Goal: Information Seeking & Learning: Find specific fact

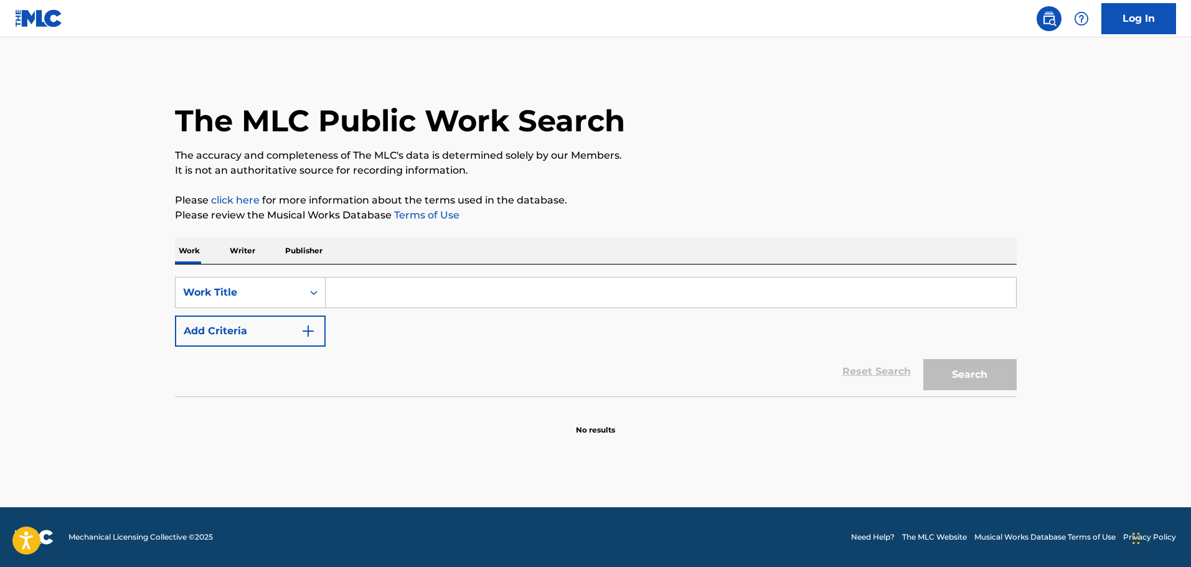
click at [365, 294] on input "Search Form" at bounding box center [670, 293] width 690 height 30
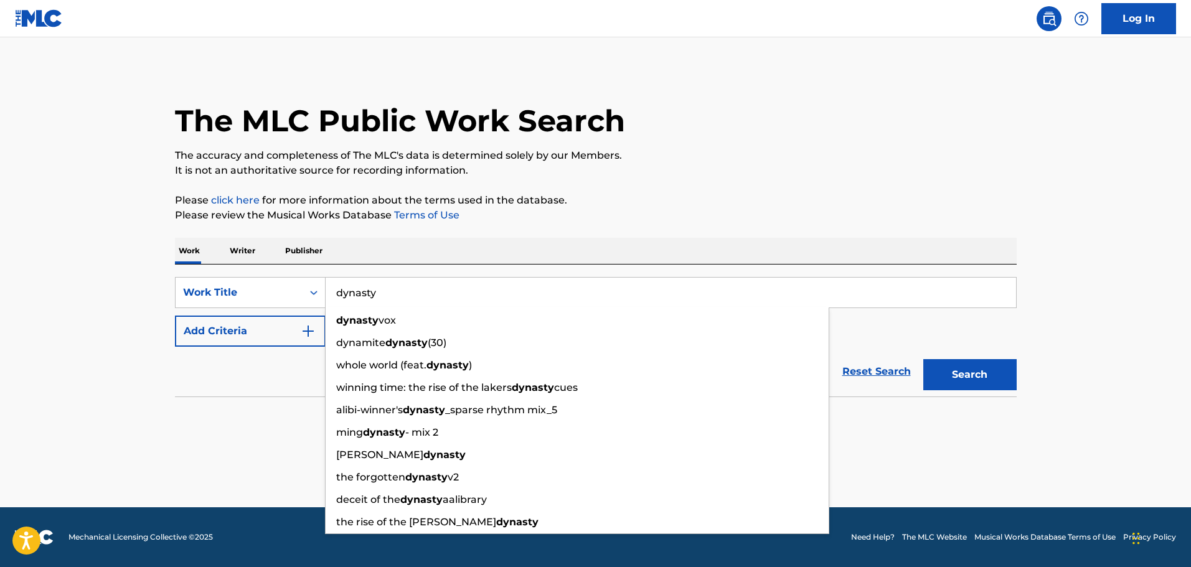
click at [476, 286] on input "dynasty" at bounding box center [670, 293] width 690 height 30
type input "dynasty"
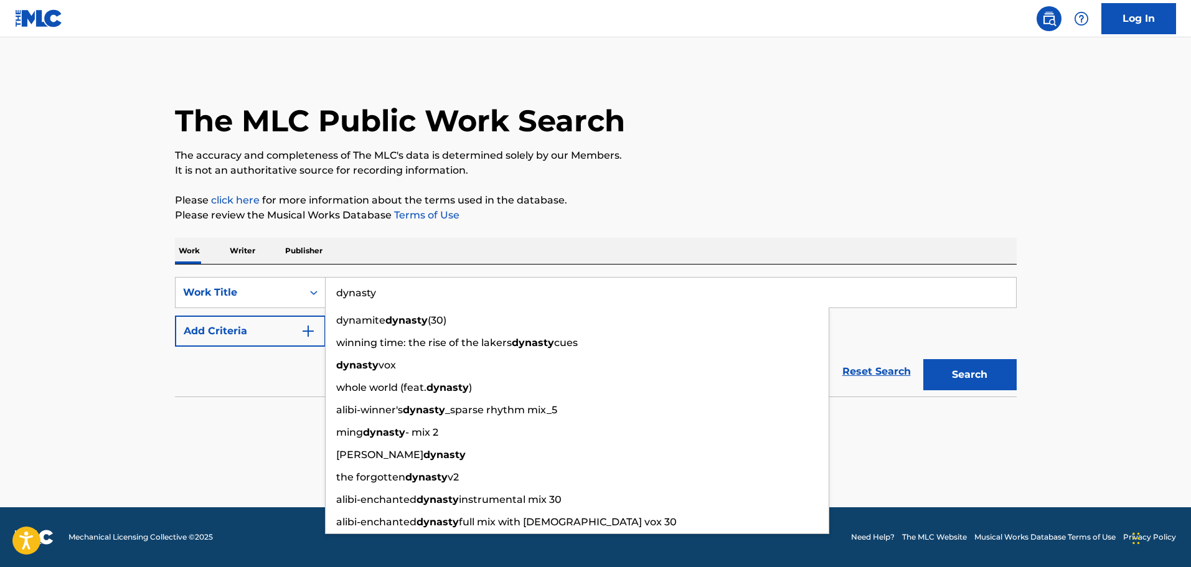
drag, startPoint x: 282, startPoint y: 323, endPoint x: 290, endPoint y: 325, distance: 8.5
click at [286, 324] on button "Add Criteria" at bounding box center [250, 331] width 151 height 31
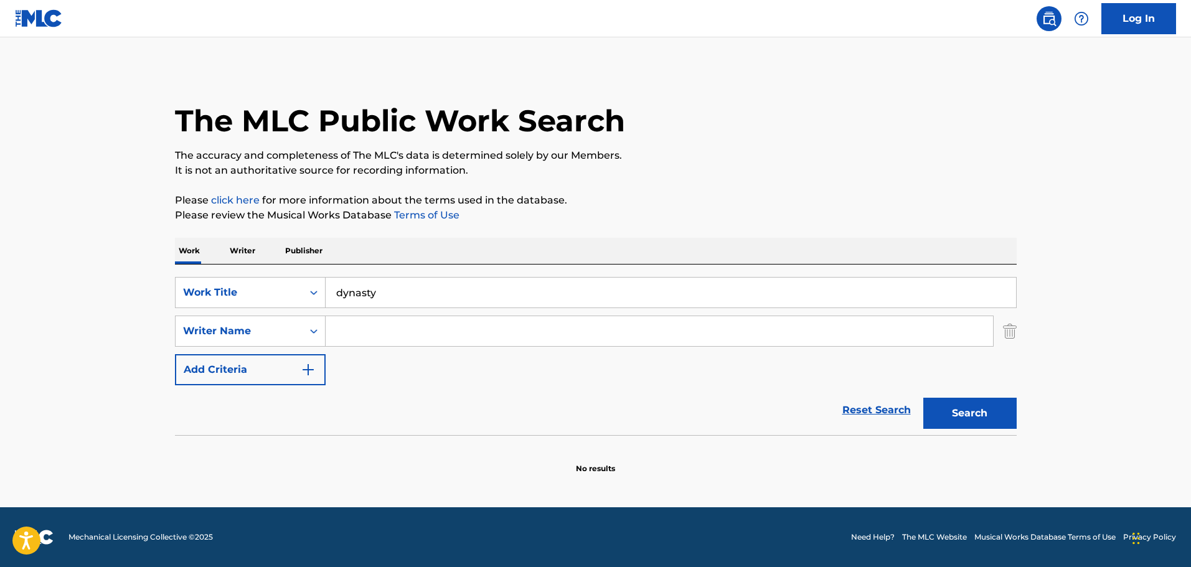
click at [427, 338] on input "Search Form" at bounding box center [658, 331] width 667 height 30
paste input "[PERSON_NAME]"
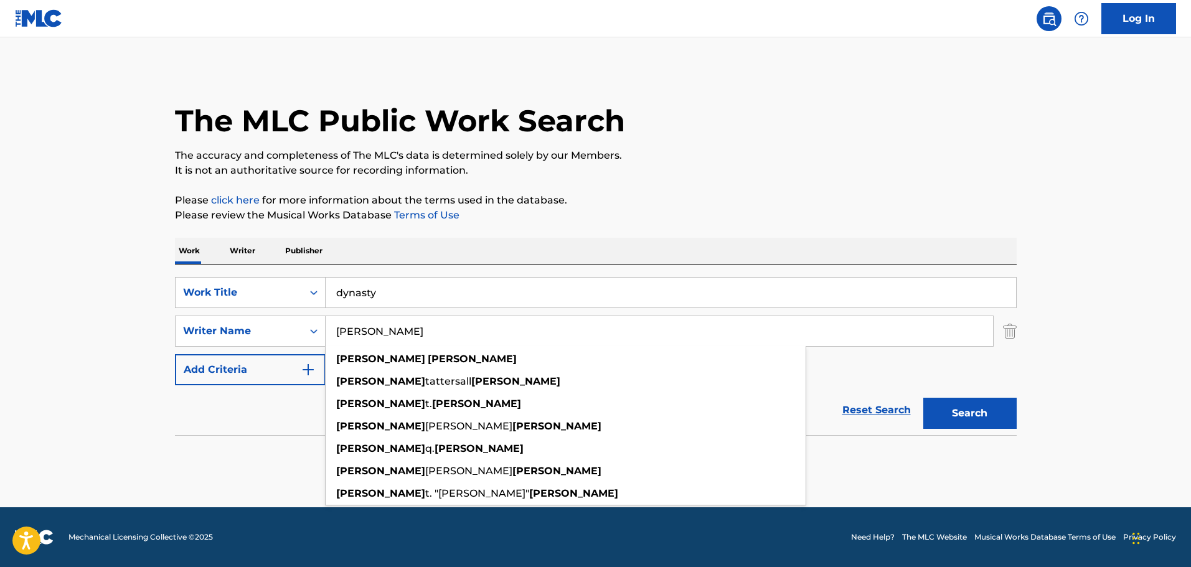
type input "[PERSON_NAME]"
click at [957, 409] on button "Search" at bounding box center [969, 413] width 93 height 31
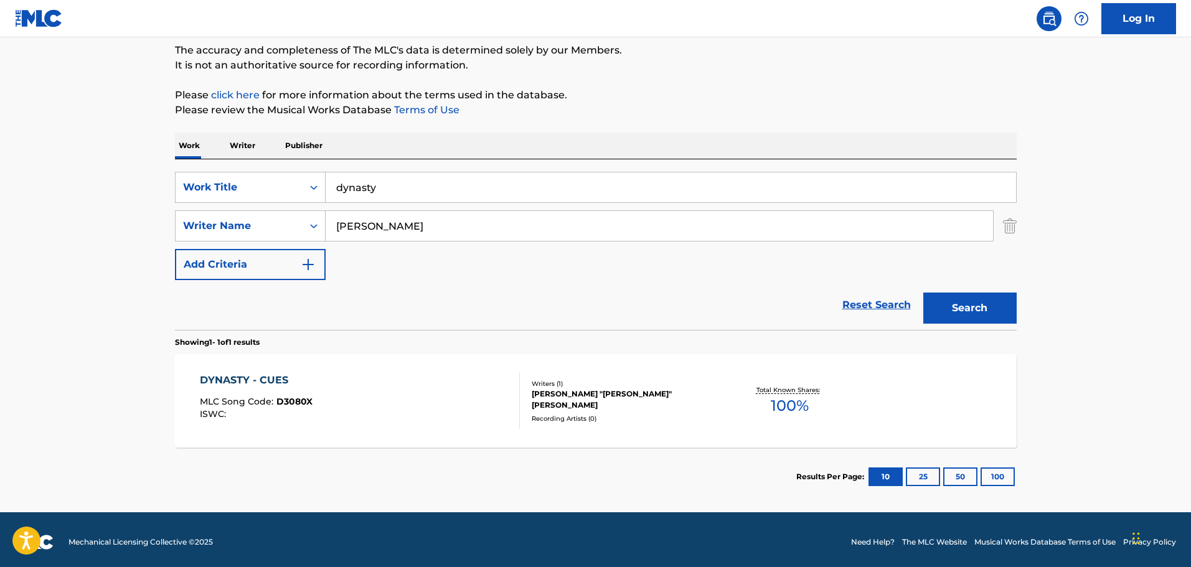
scroll to position [110, 0]
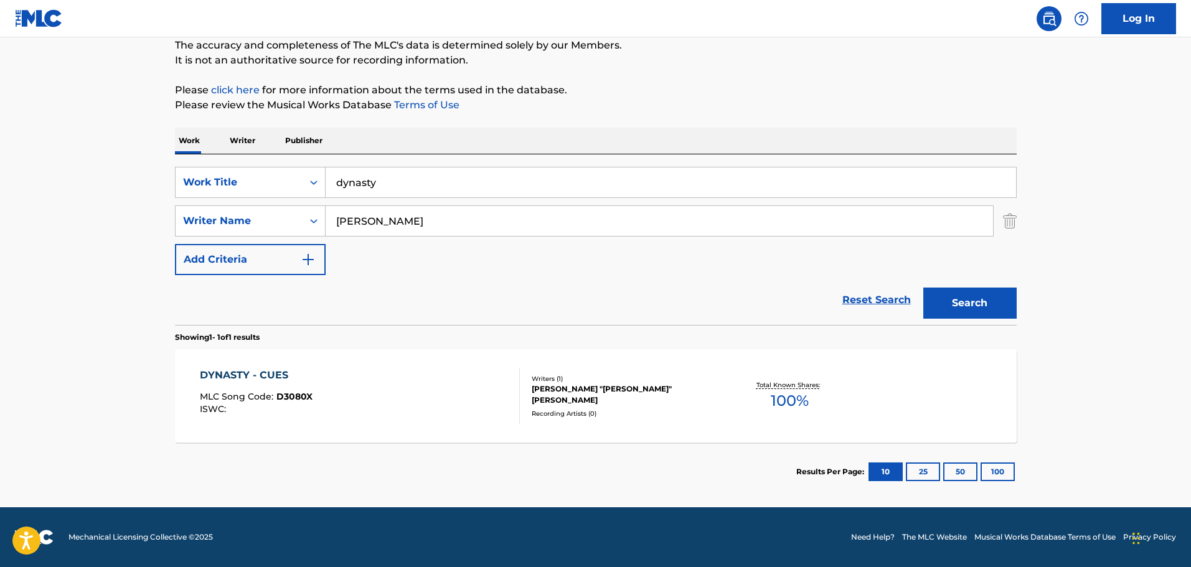
click at [410, 403] on div "DYNASTY - CUES MLC Song Code : D3080X ISWC :" at bounding box center [360, 396] width 320 height 56
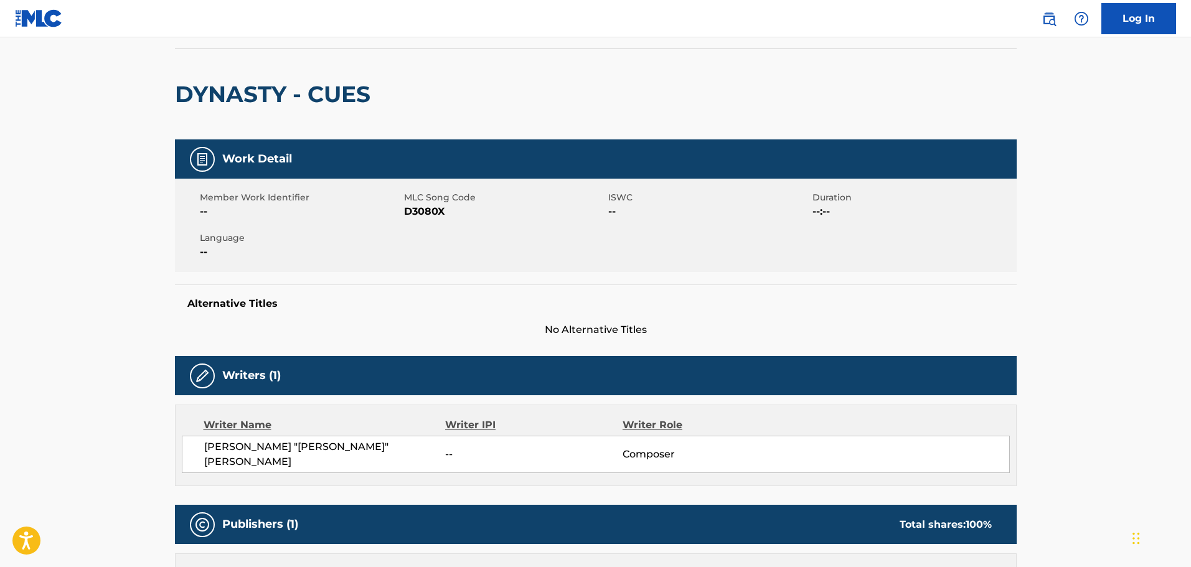
scroll to position [311, 0]
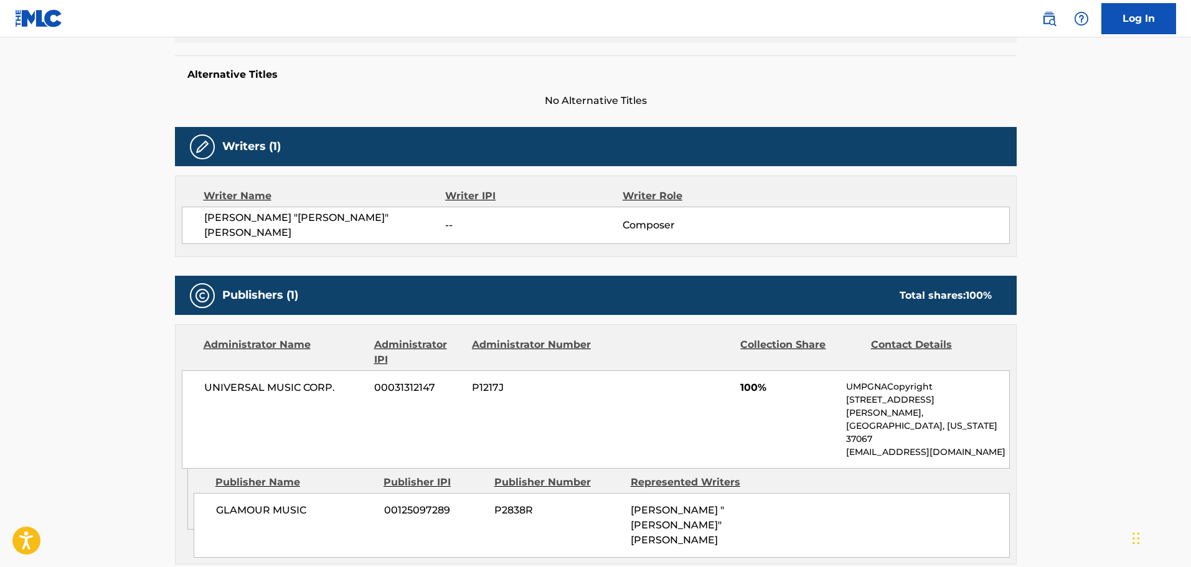
click at [276, 216] on span "[PERSON_NAME] "[PERSON_NAME]" [PERSON_NAME]" at bounding box center [324, 225] width 241 height 30
copy div "[PERSON_NAME] "[PERSON_NAME]" [PERSON_NAME]"
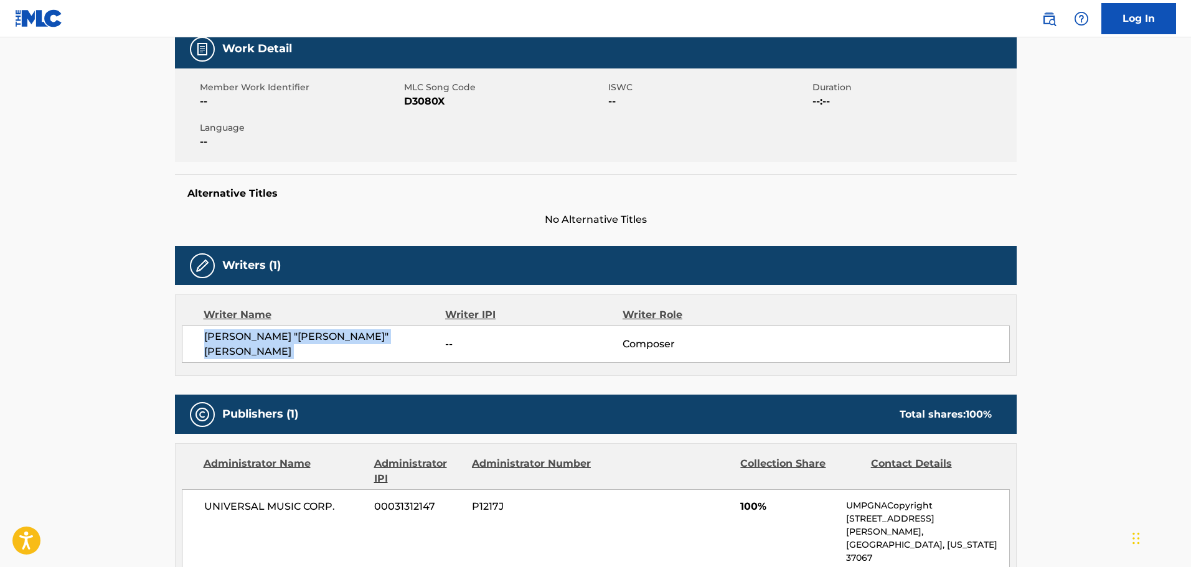
scroll to position [0, 0]
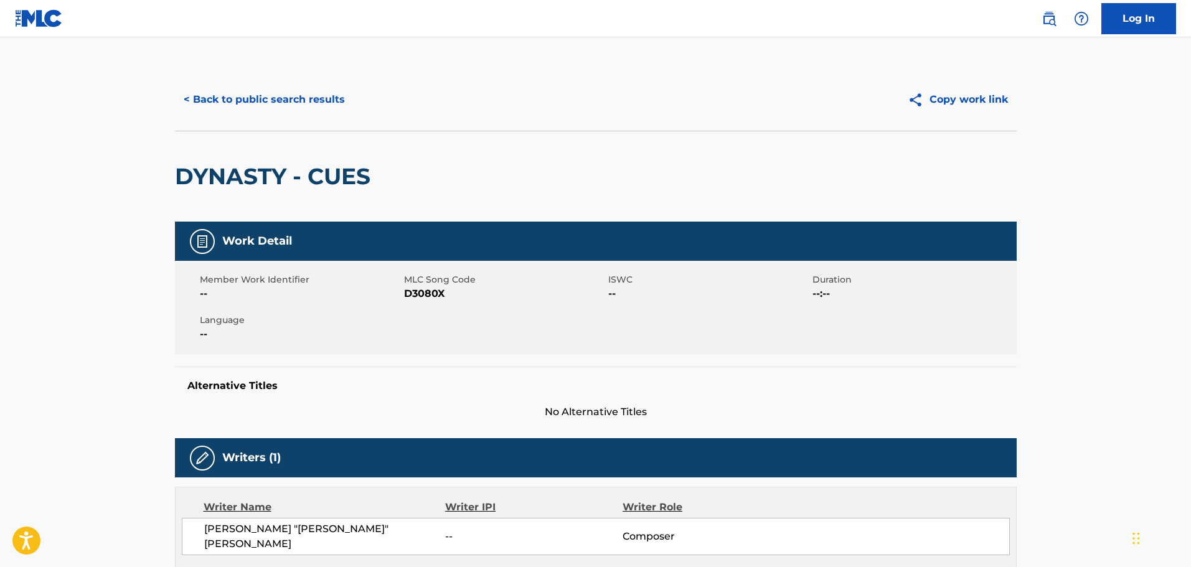
click at [246, 172] on h2 "DYNASTY - CUES" at bounding box center [276, 176] width 202 height 28
copy div "DYNASTY - CUES"
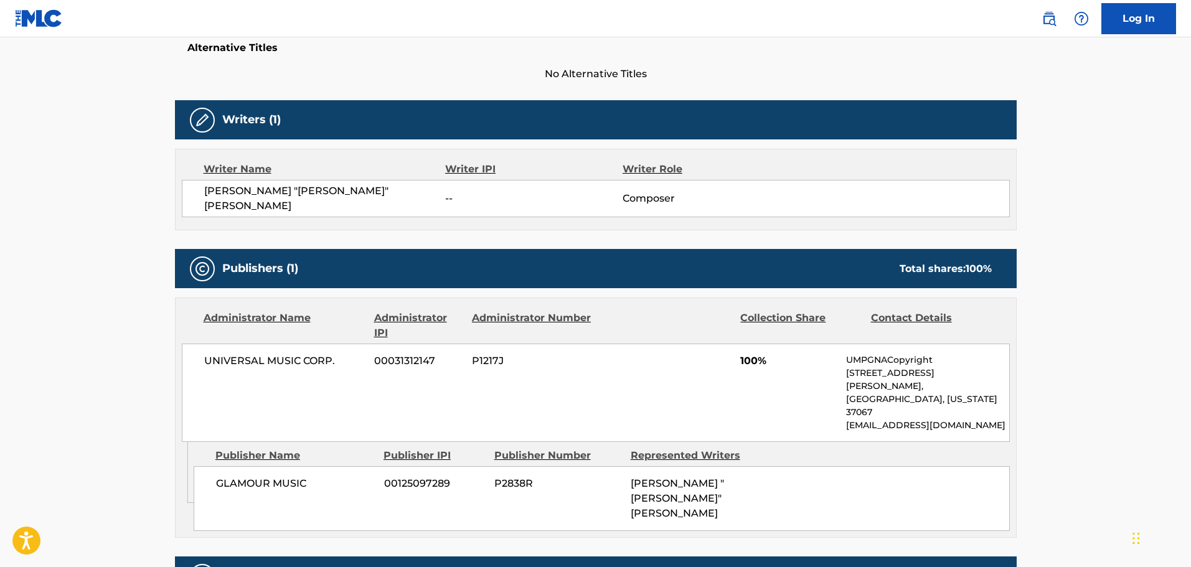
scroll to position [426, 0]
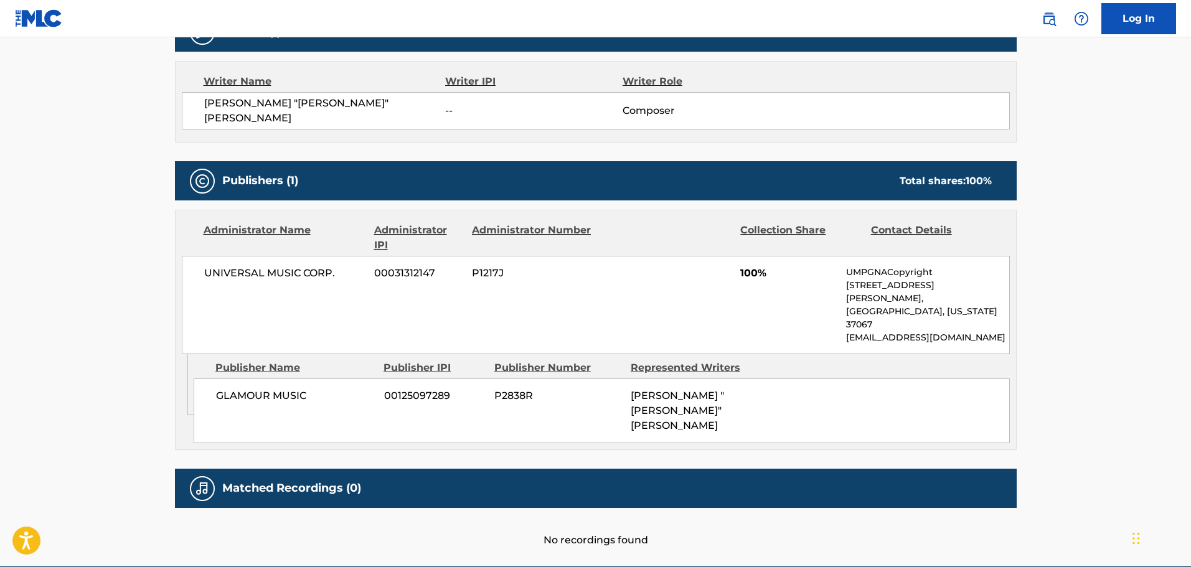
click at [278, 266] on span "UNIVERSAL MUSIC CORP." at bounding box center [284, 273] width 161 height 15
click at [306, 274] on div "UNIVERSAL MUSIC CORP. 00031312147 P1217J 100% UMPGNACopyright [STREET_ADDRESS][…" at bounding box center [596, 305] width 828 height 98
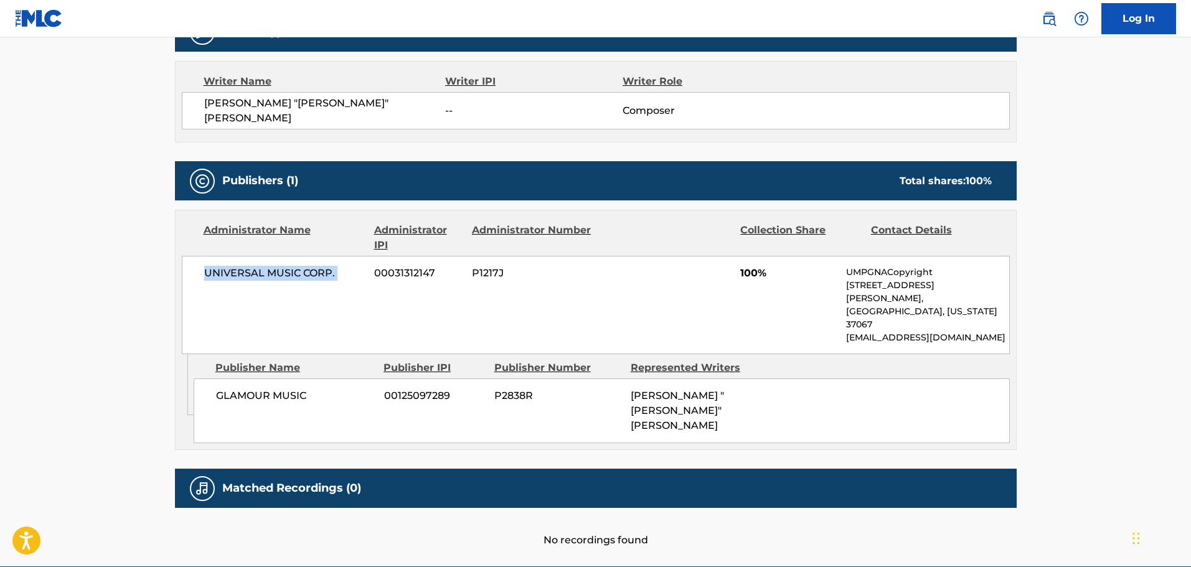
click at [309, 273] on span "UNIVERSAL MUSIC CORP." at bounding box center [284, 273] width 161 height 15
drag, startPoint x: 251, startPoint y: 258, endPoint x: 738, endPoint y: 284, distance: 487.3
click at [730, 284] on div "UNIVERSAL MUSIC CORP. 00031312147 P1217J 100% UMPGNACopyright [STREET_ADDRESS][…" at bounding box center [596, 305] width 828 height 98
click at [738, 284] on div "UNIVERSAL MUSIC CORP. 00031312147 P1217J 100% UMPGNACopyright [STREET_ADDRESS][…" at bounding box center [596, 305] width 828 height 98
drag, startPoint x: 734, startPoint y: 283, endPoint x: 485, endPoint y: 282, distance: 249.6
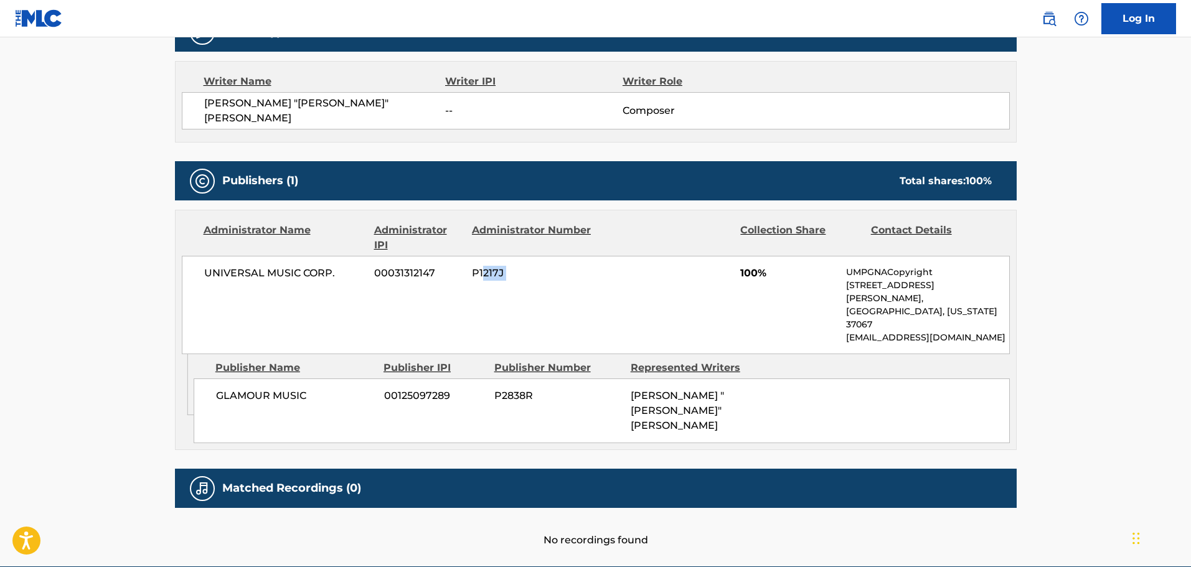
click at [485, 282] on div "UNIVERSAL MUSIC CORP. 00031312147 P1217J 100% UMPGNACopyright [STREET_ADDRESS][…" at bounding box center [596, 305] width 828 height 98
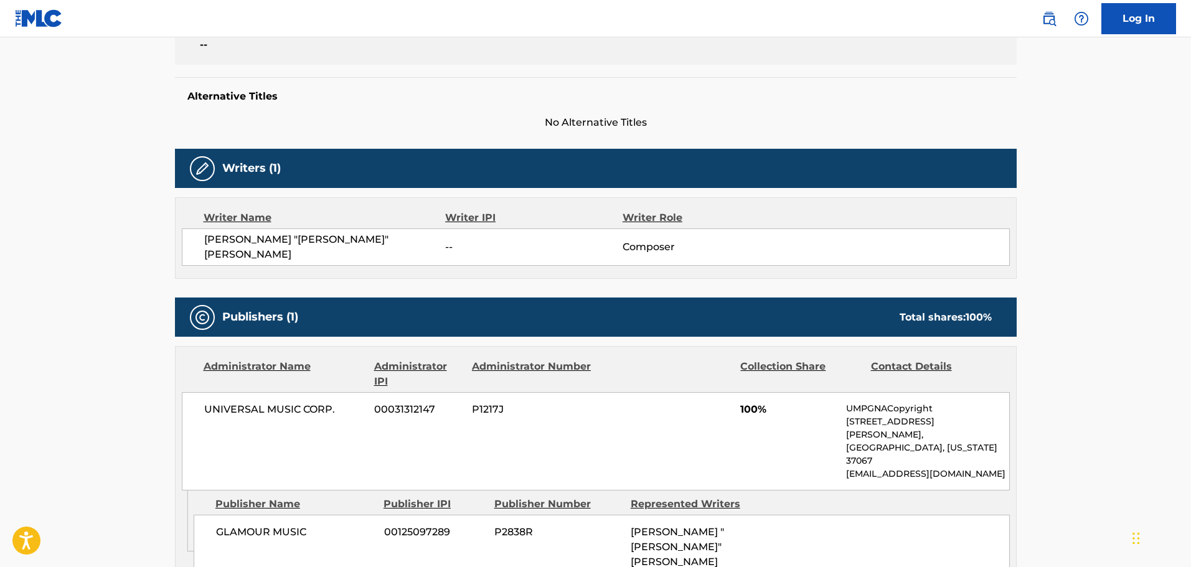
scroll to position [301, 0]
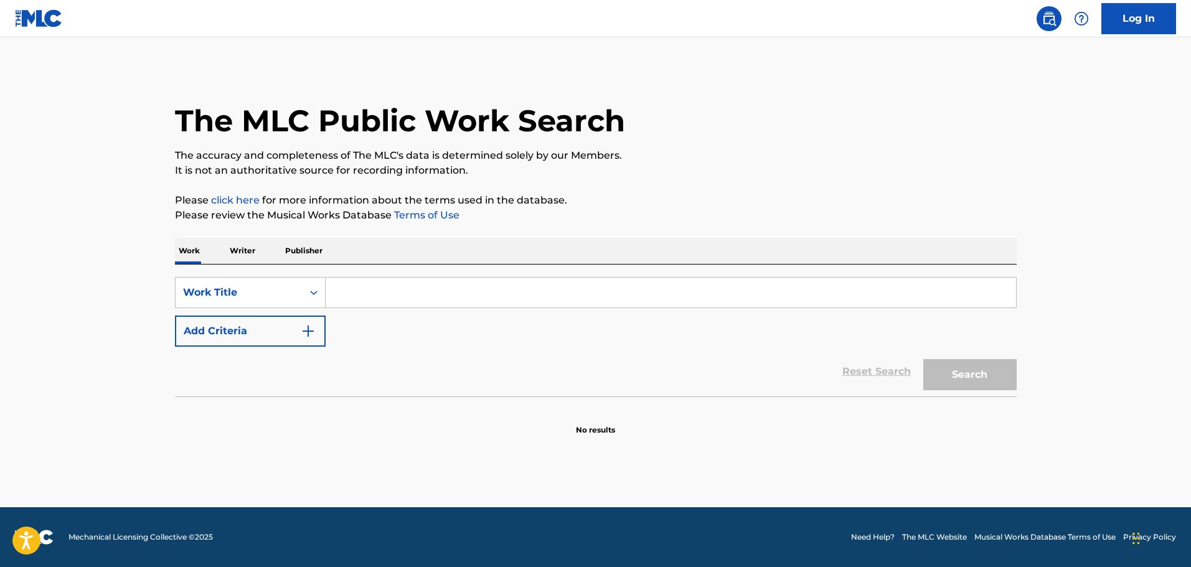
click at [299, 330] on button "Add Criteria" at bounding box center [250, 331] width 151 height 31
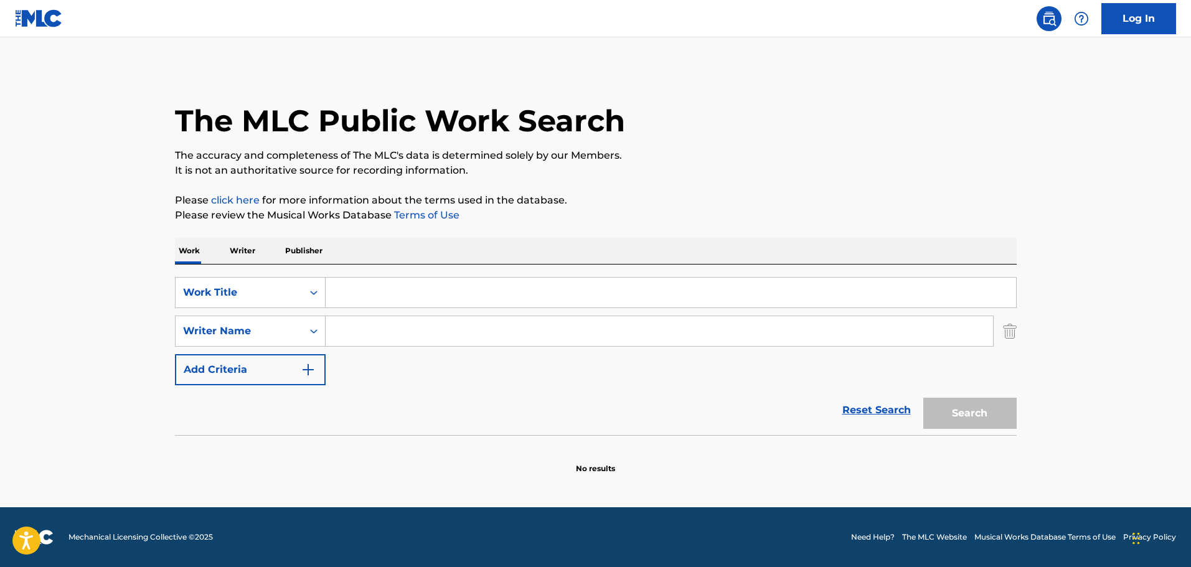
click at [367, 327] on input "Search Form" at bounding box center [658, 331] width 667 height 30
paste input "[PERSON_NAME]"
type input "[PERSON_NAME]"
click at [384, 297] on input "Search Form" at bounding box center [670, 293] width 690 height 30
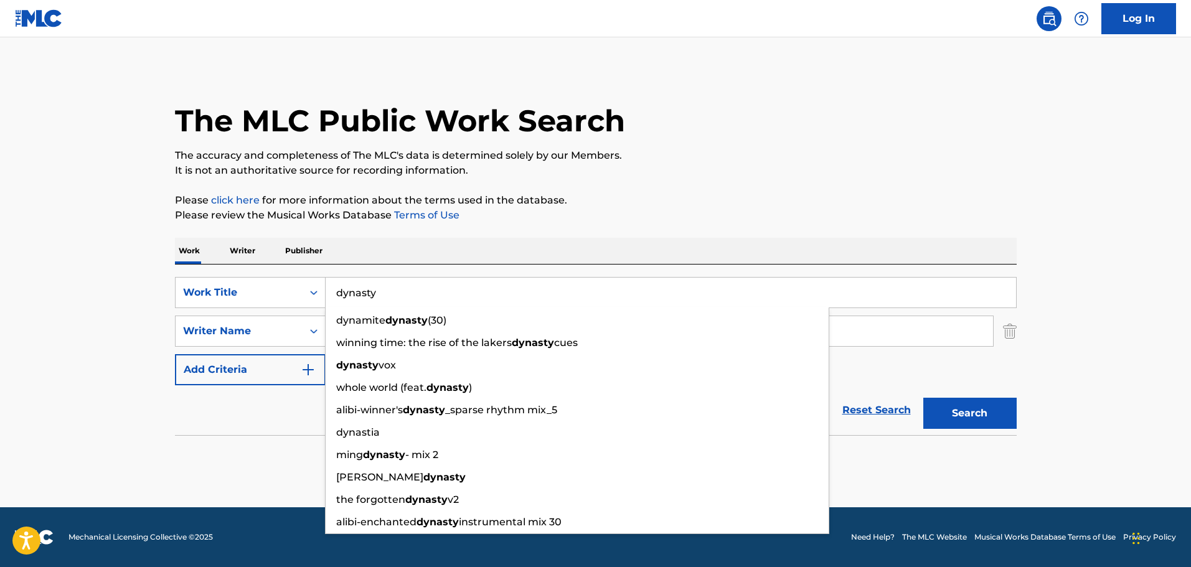
type input "dynasty"
click at [923, 398] on button "Search" at bounding box center [969, 413] width 93 height 31
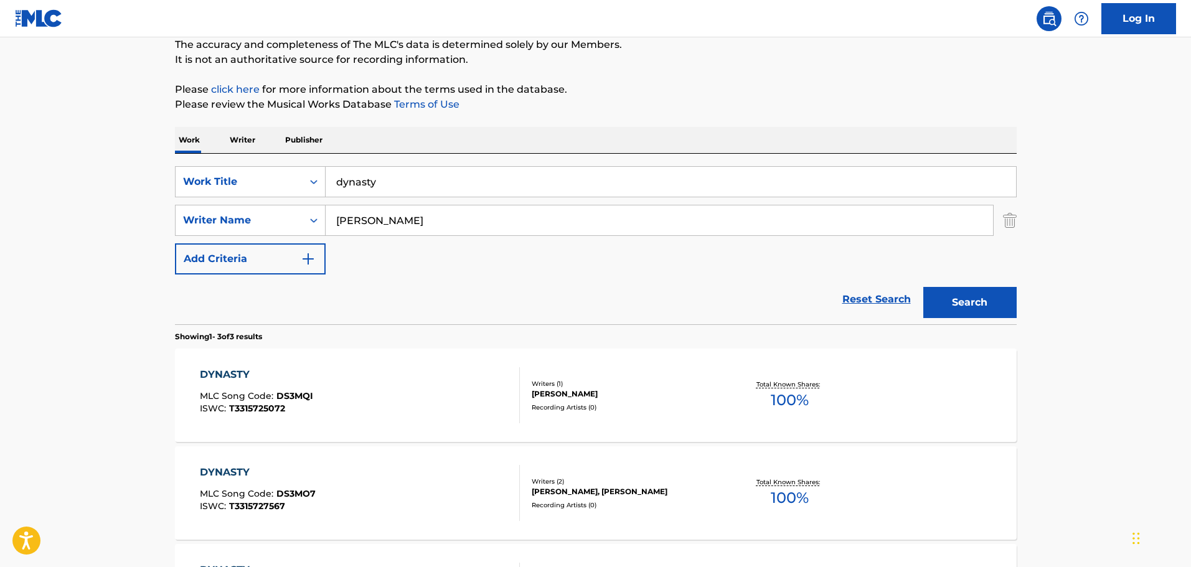
scroll to position [124, 0]
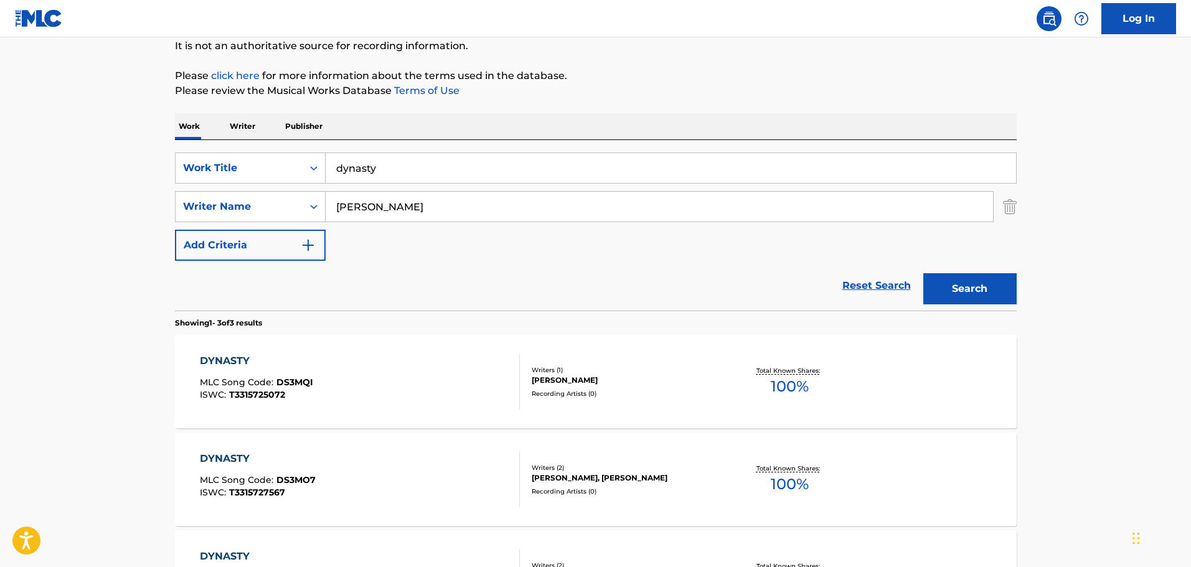
click at [306, 358] on div "DYNASTY" at bounding box center [256, 360] width 113 height 15
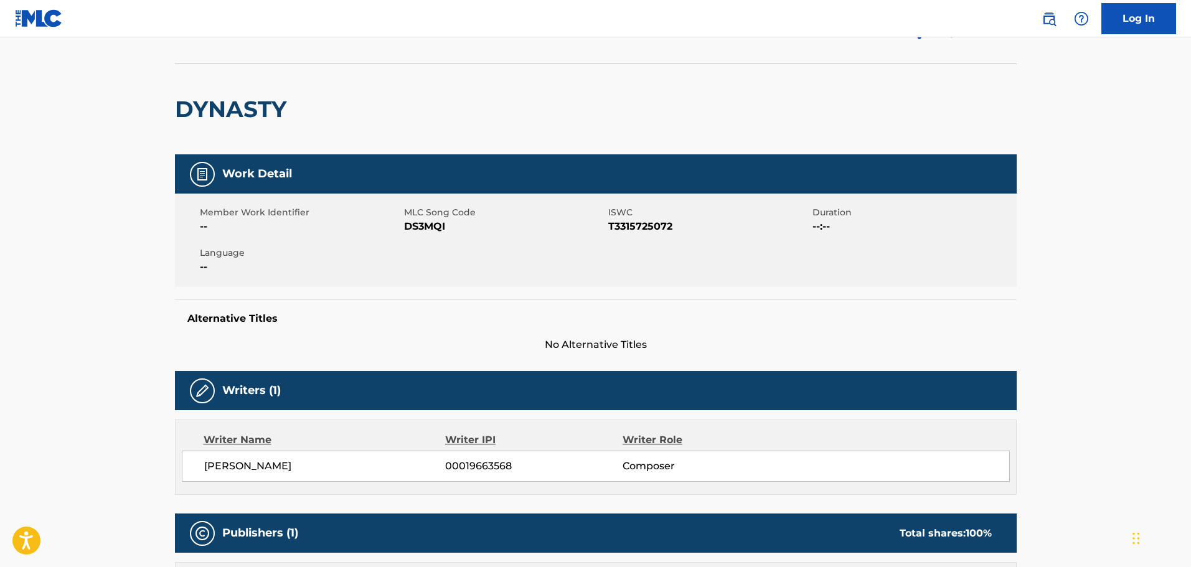
scroll to position [311, 0]
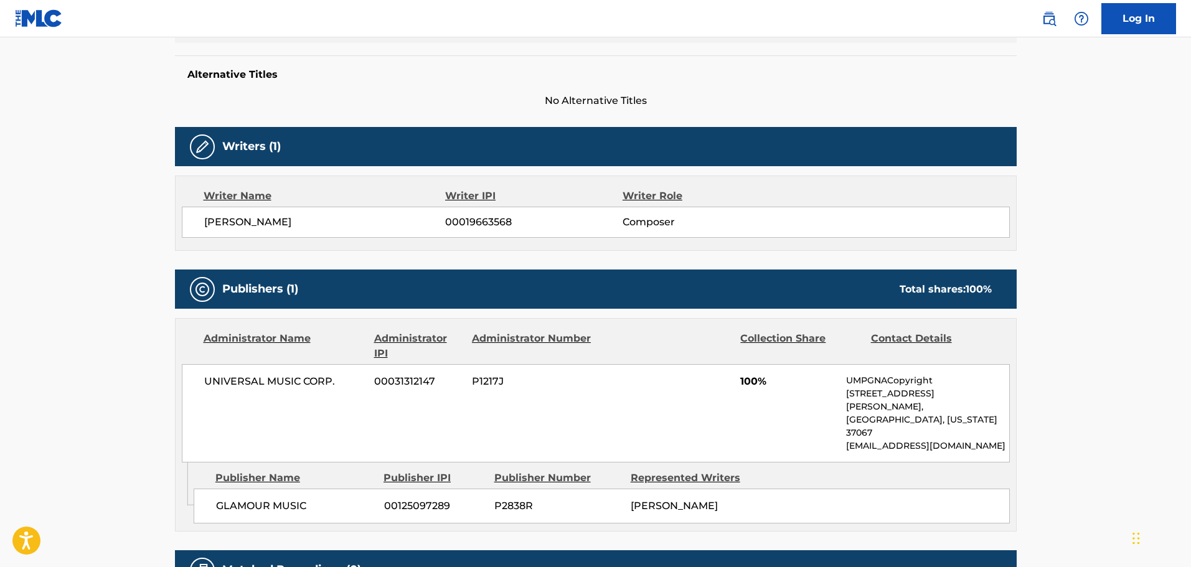
drag, startPoint x: 164, startPoint y: 1, endPoint x: 109, endPoint y: 314, distance: 317.8
click at [106, 315] on main "< Back to public search results Copy work link DYNASTY Work Detail Member Work …" at bounding box center [595, 187] width 1191 height 922
click at [261, 225] on span "[PERSON_NAME]" at bounding box center [324, 222] width 241 height 15
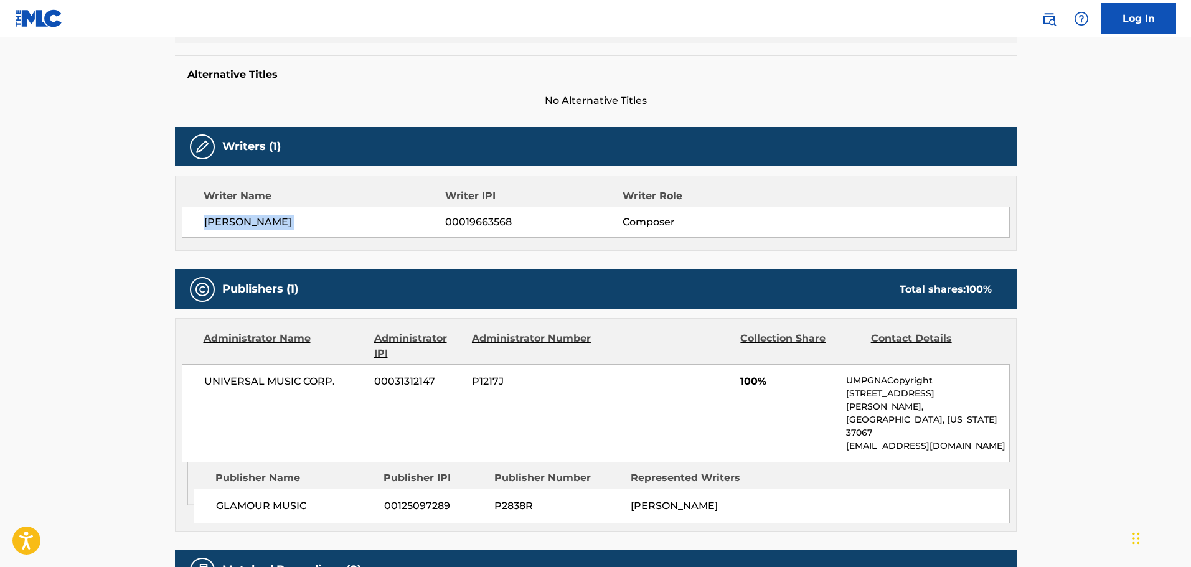
copy div "[PERSON_NAME]"
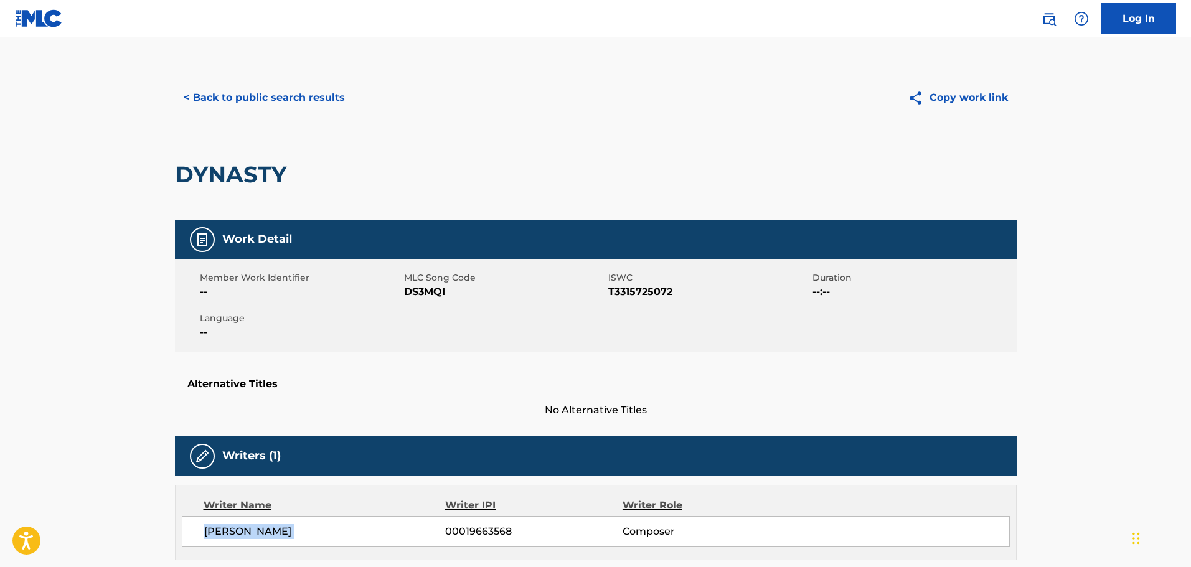
scroll to position [0, 0]
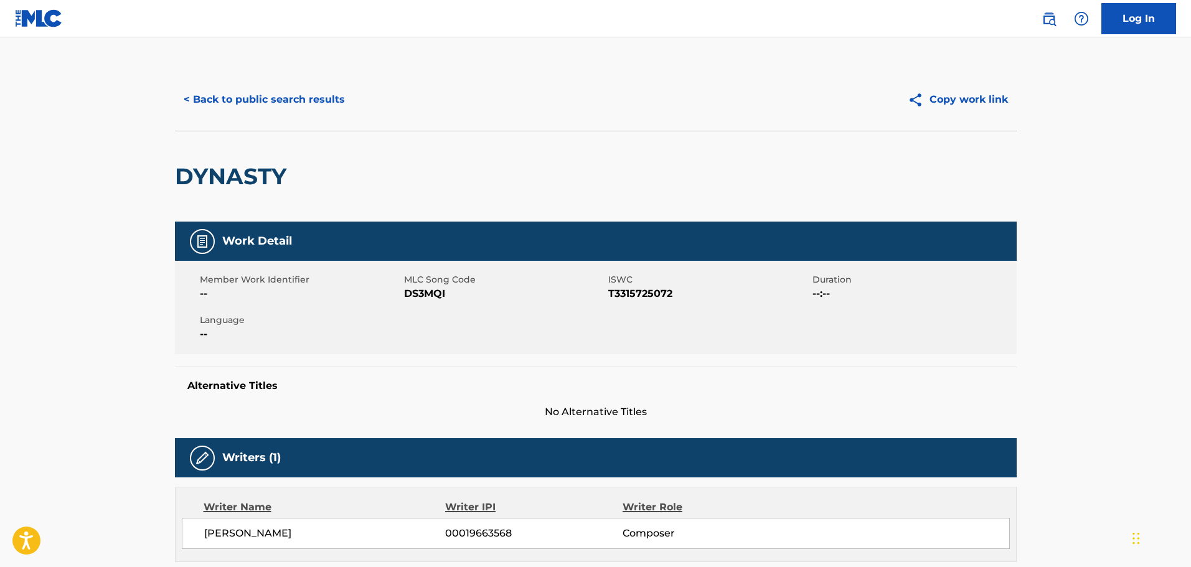
click at [223, 159] on div "DYNASTY" at bounding box center [234, 176] width 118 height 90
copy h2 "DYNASTY"
